Goal: Find specific page/section: Find specific page/section

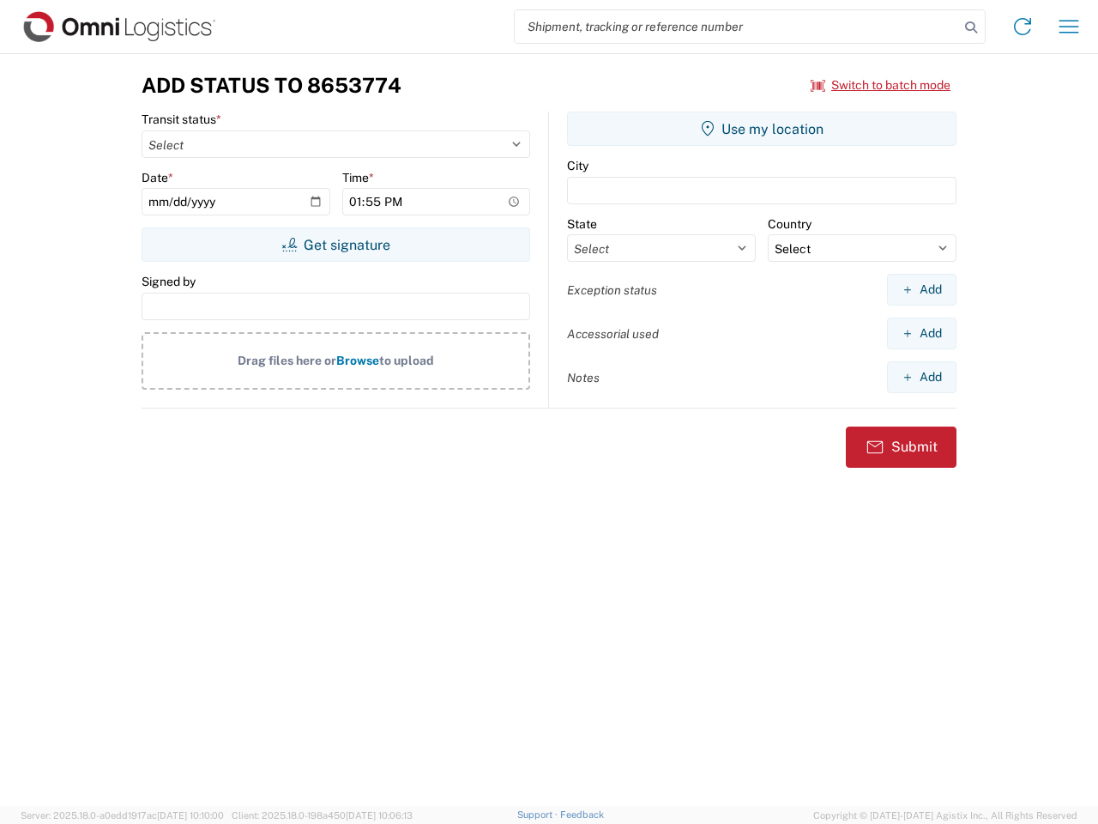
click at [737, 27] on input "search" at bounding box center [737, 26] width 444 height 33
click at [971, 27] on icon at bounding box center [971, 27] width 24 height 24
click at [1023, 27] on icon at bounding box center [1022, 26] width 27 height 27
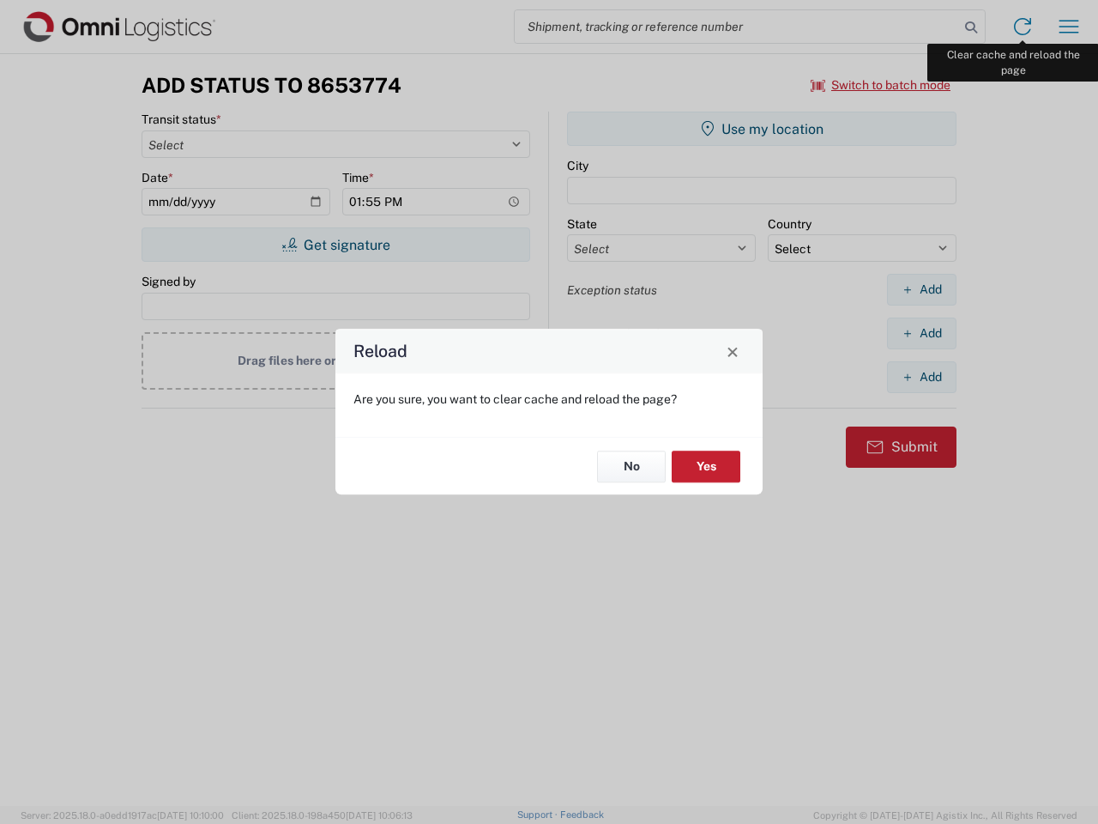
click at [1069, 27] on div "Reload Are you sure, you want to clear cache and reload the page? No Yes" at bounding box center [549, 412] width 1098 height 824
click at [881, 85] on div "Reload Are you sure, you want to clear cache and reload the page? No Yes" at bounding box center [549, 412] width 1098 height 824
click at [335, 245] on div "Reload Are you sure, you want to clear cache and reload the page? No Yes" at bounding box center [549, 412] width 1098 height 824
click at [762, 129] on div "Reload Are you sure, you want to clear cache and reload the page? No Yes" at bounding box center [549, 412] width 1098 height 824
click at [921, 289] on div "Reload Are you sure, you want to clear cache and reload the page? No Yes" at bounding box center [549, 412] width 1098 height 824
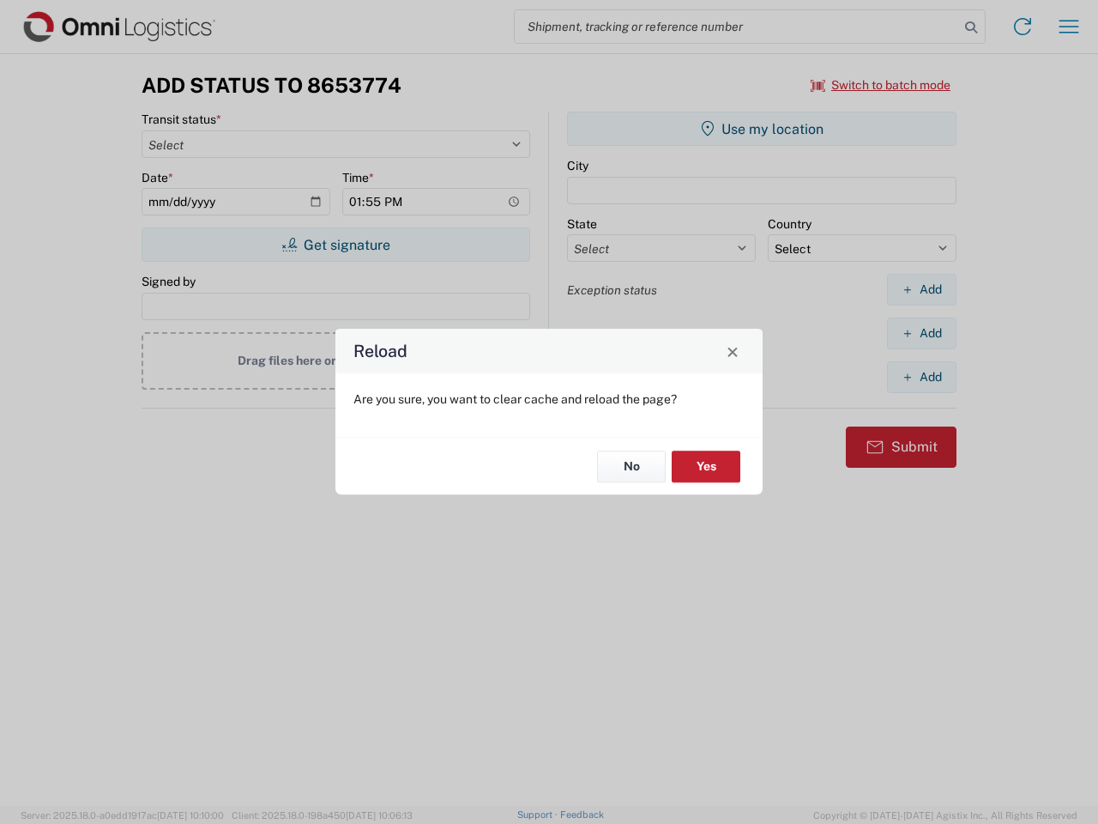
click at [921, 333] on div "Reload Are you sure, you want to clear cache and reload the page? No Yes" at bounding box center [549, 412] width 1098 height 824
click at [921, 377] on div "Reload Are you sure, you want to clear cache and reload the page? No Yes" at bounding box center [549, 412] width 1098 height 824
